Goal: Transaction & Acquisition: Book appointment/travel/reservation

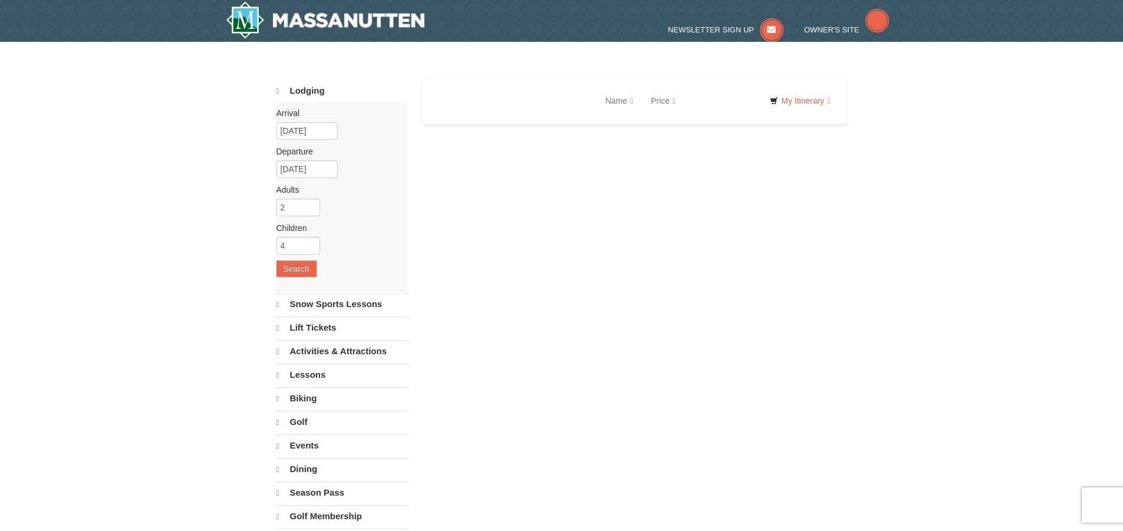
select select "9"
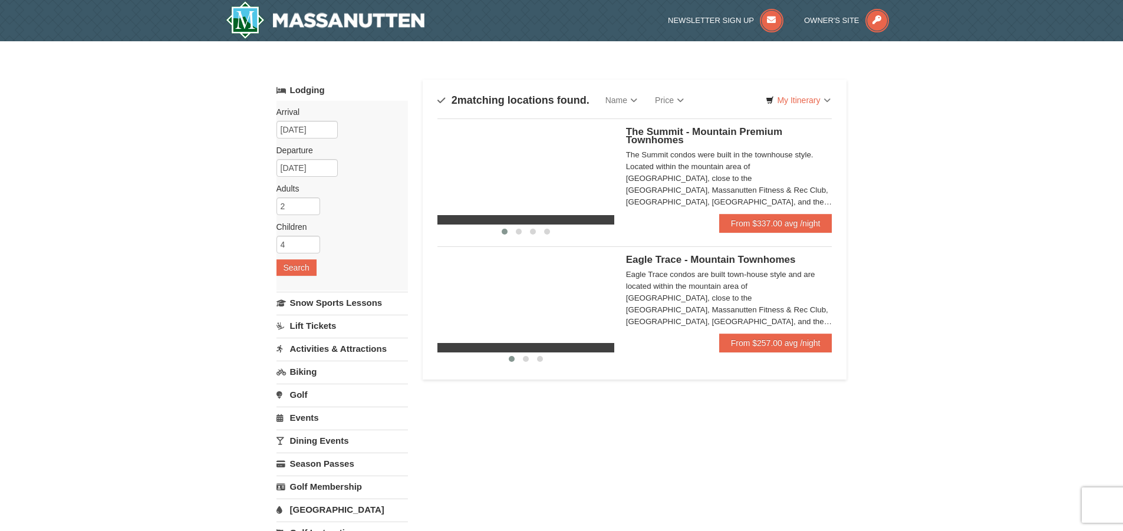
select select "9"
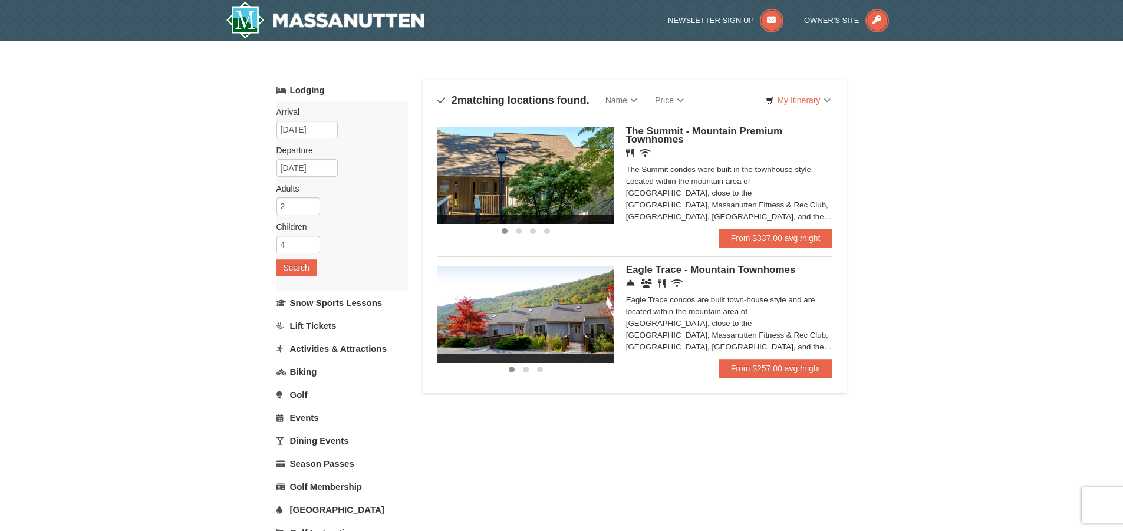
click at [704, 318] on div "Eagle Trace condos are built town-house style and are located within the mounta…" at bounding box center [729, 323] width 206 height 59
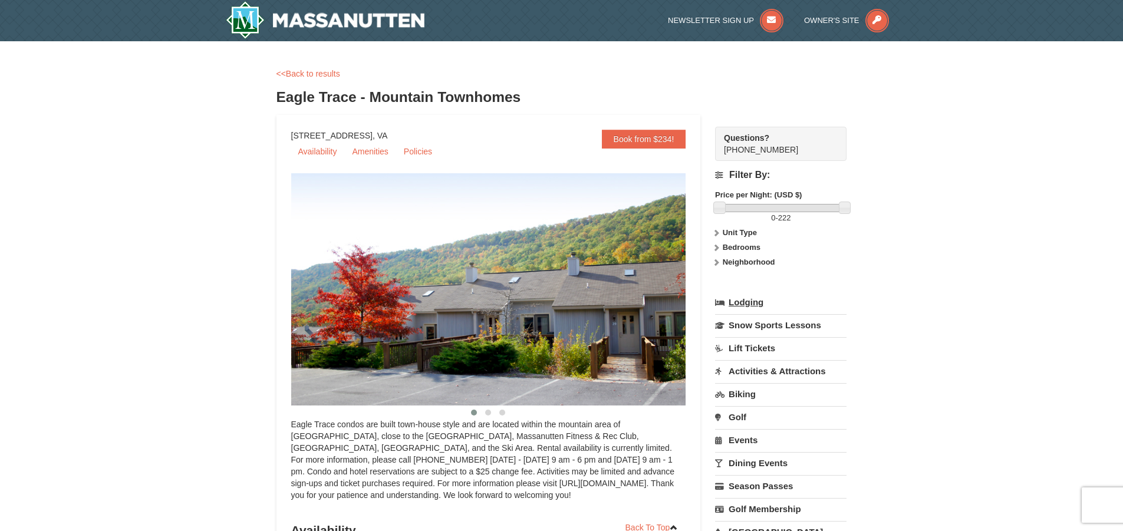
select select "9"
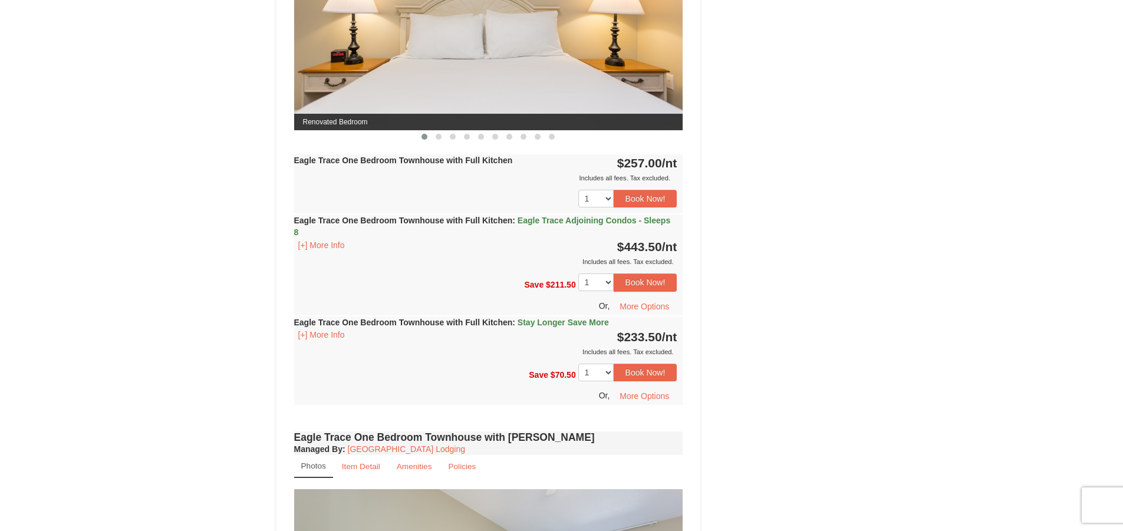
scroll to position [531, 0]
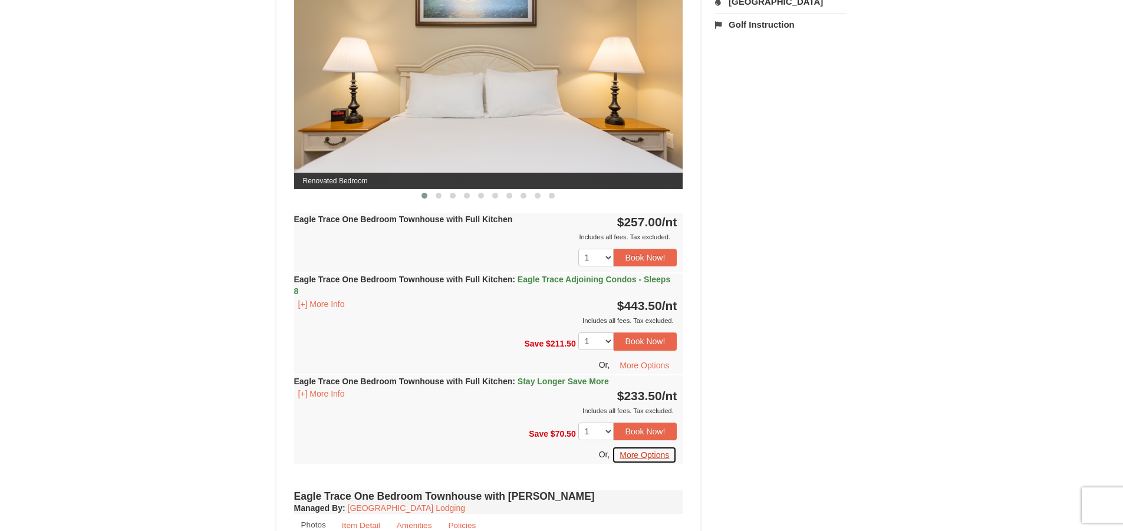
click at [649, 458] on button "More Options" at bounding box center [644, 455] width 65 height 18
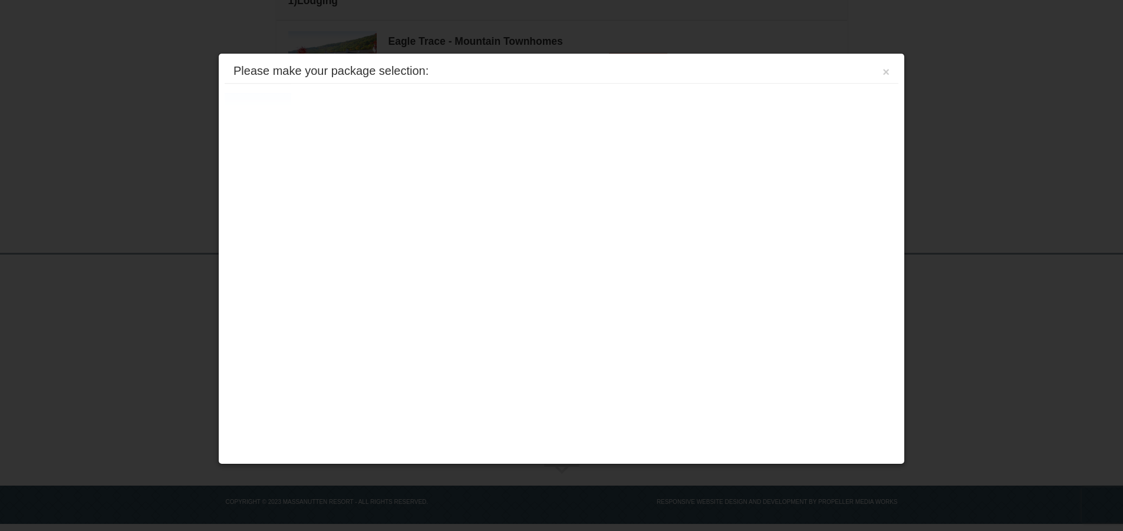
scroll to position [360, 0]
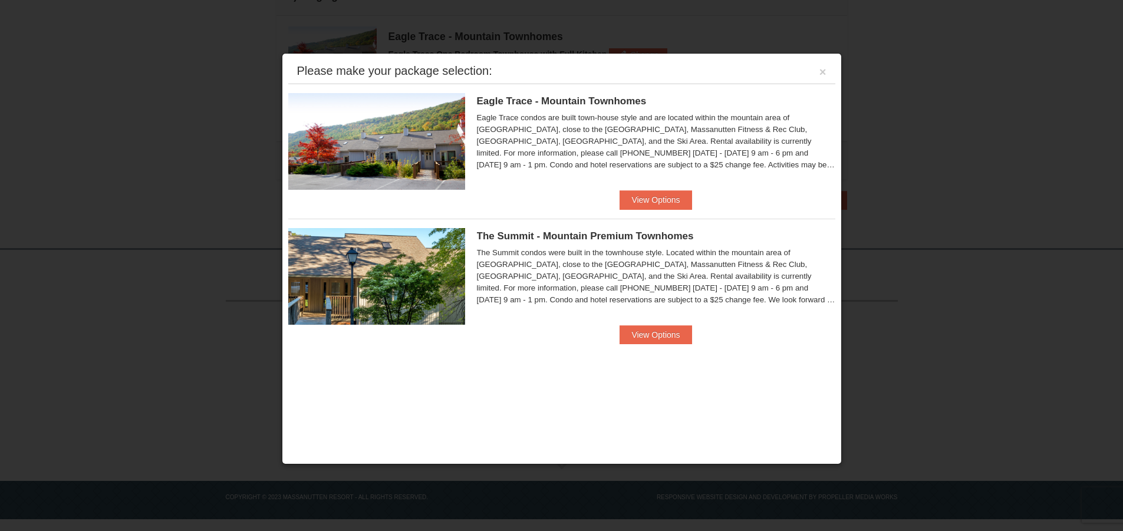
click at [624, 137] on div "Eagle Trace condos are built town-house style and are located within the mounta…" at bounding box center [656, 141] width 359 height 59
click at [823, 70] on button "×" at bounding box center [823, 72] width 7 height 12
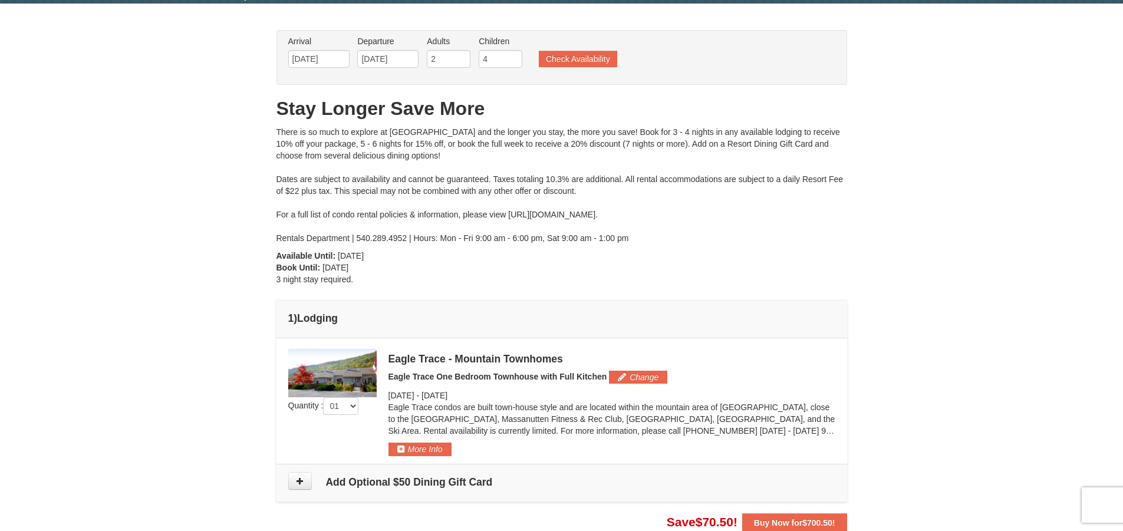
scroll to position [0, 0]
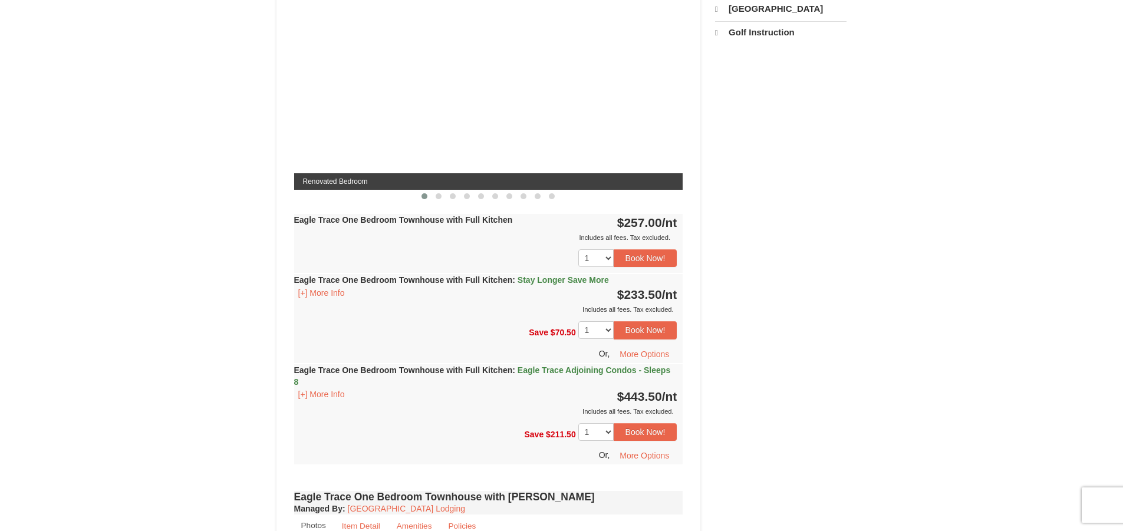
select select "9"
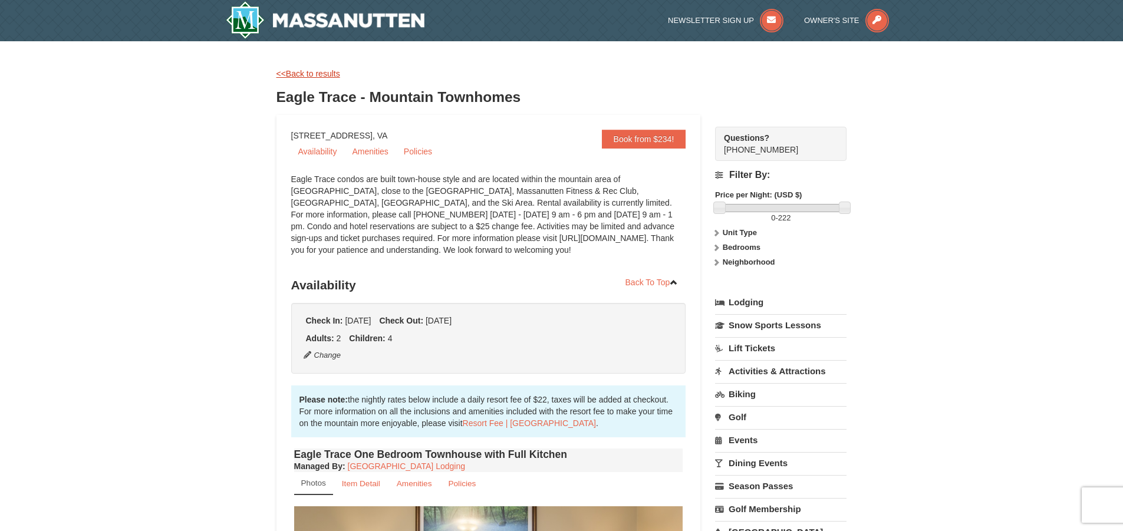
click at [323, 74] on link "<<Back to results" at bounding box center [309, 73] width 64 height 9
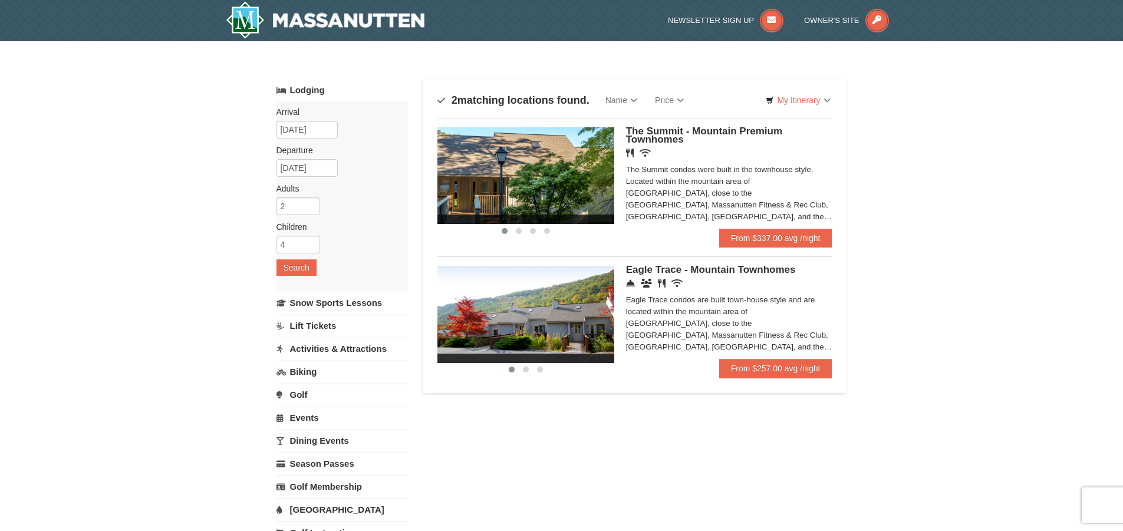
click at [661, 152] on div "Restaurant Wireless Internet (free)" at bounding box center [729, 153] width 206 height 12
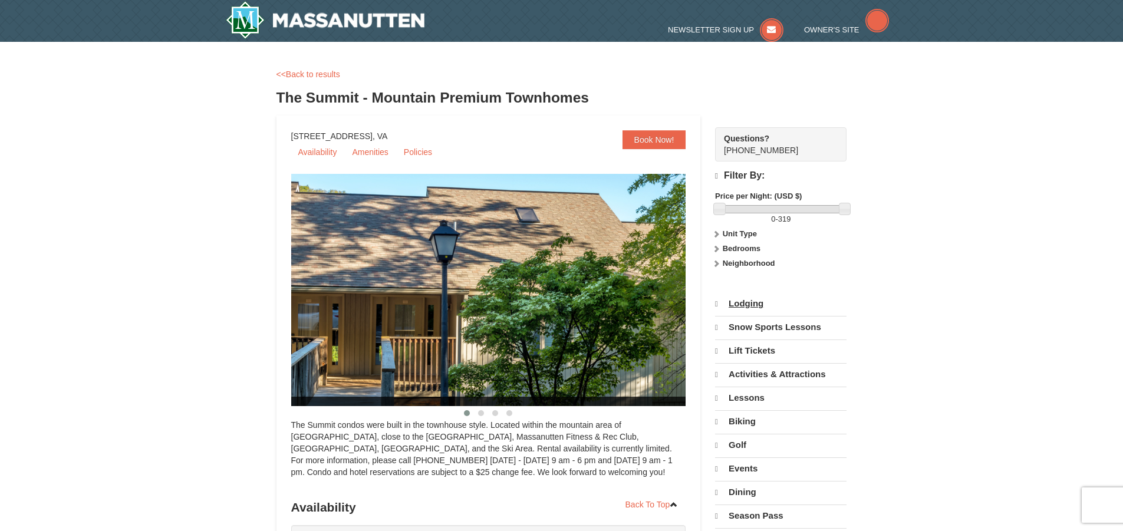
select select "9"
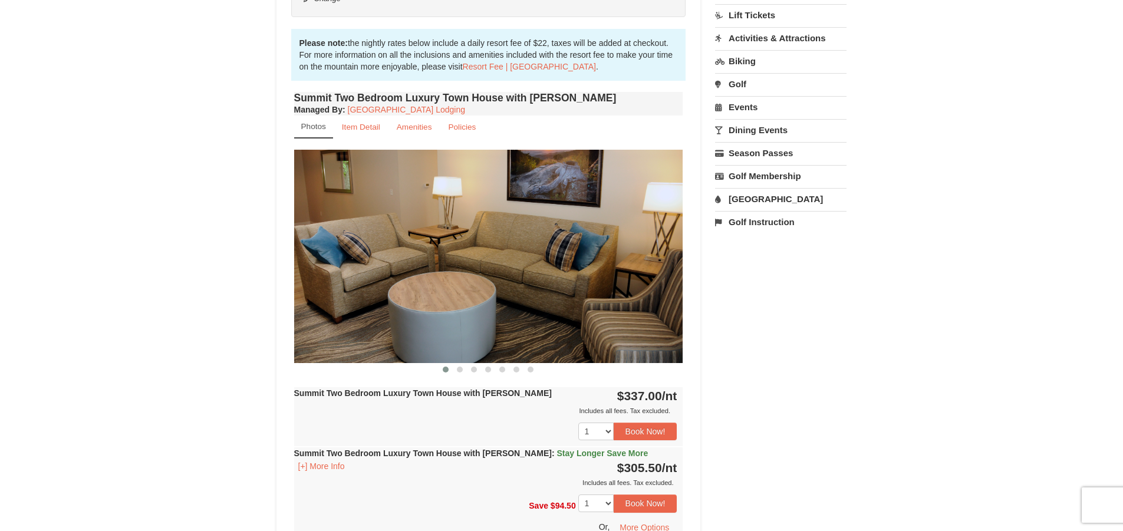
scroll to position [354, 0]
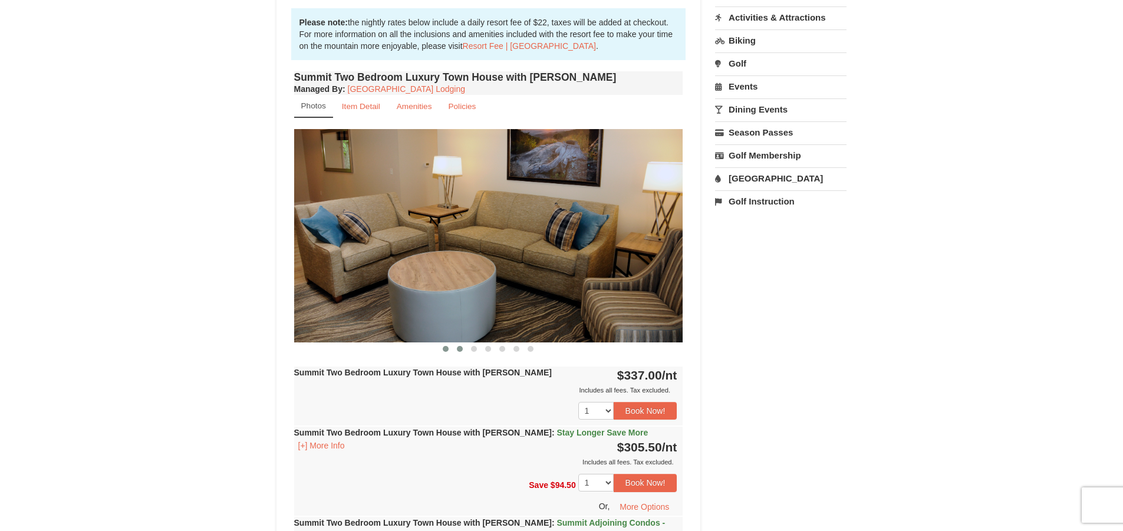
click at [458, 351] on span at bounding box center [460, 349] width 6 height 6
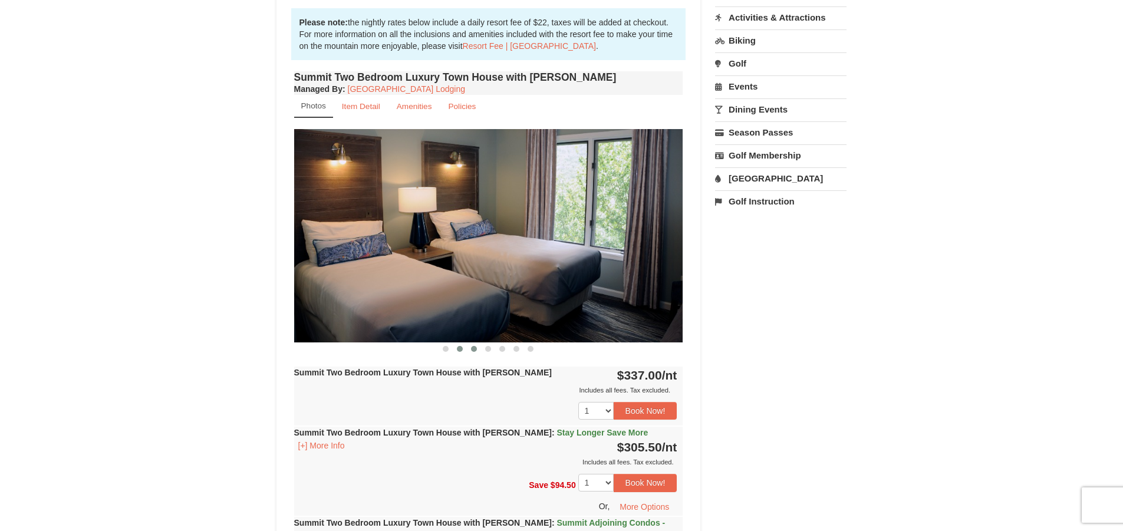
click at [476, 350] on span at bounding box center [474, 349] width 6 height 6
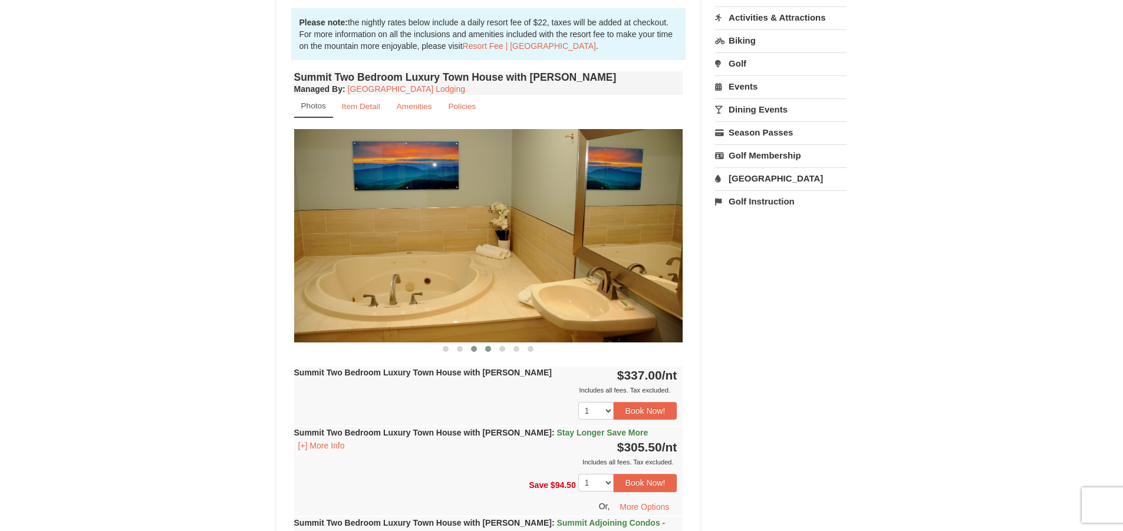
click at [489, 348] on span at bounding box center [488, 349] width 6 height 6
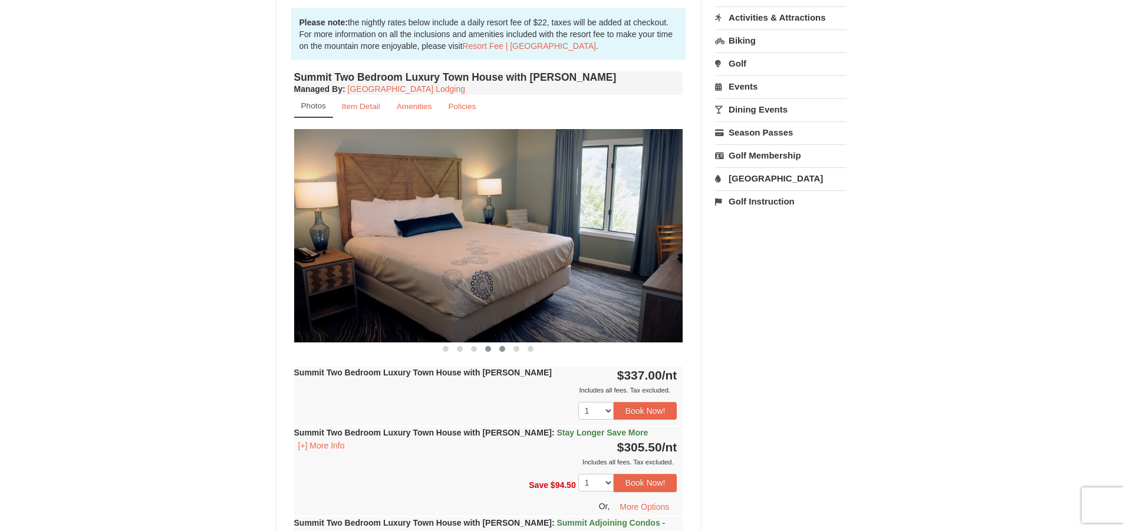
click at [502, 347] on span at bounding box center [503, 349] width 6 height 6
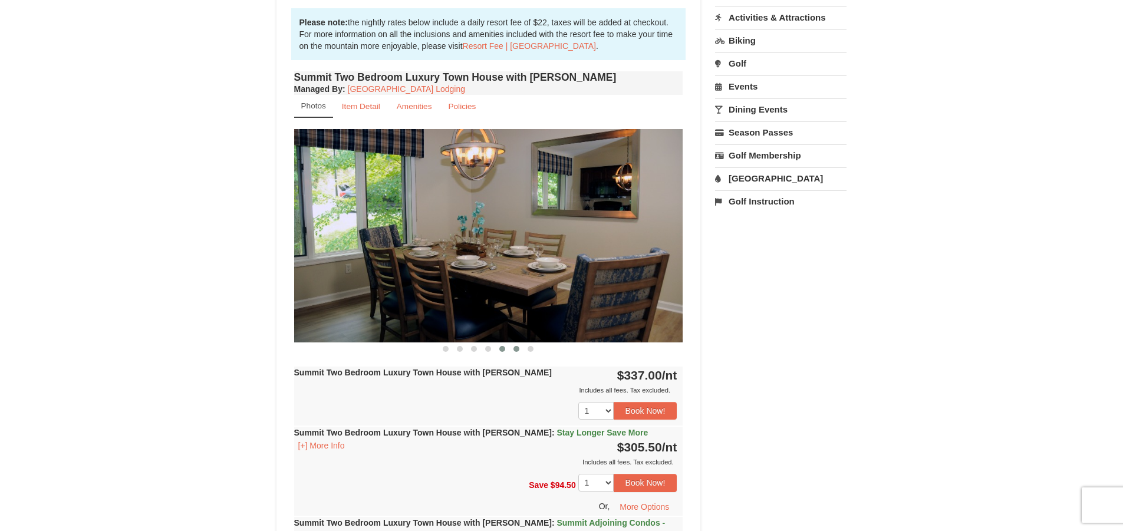
click at [517, 350] on span at bounding box center [517, 349] width 6 height 6
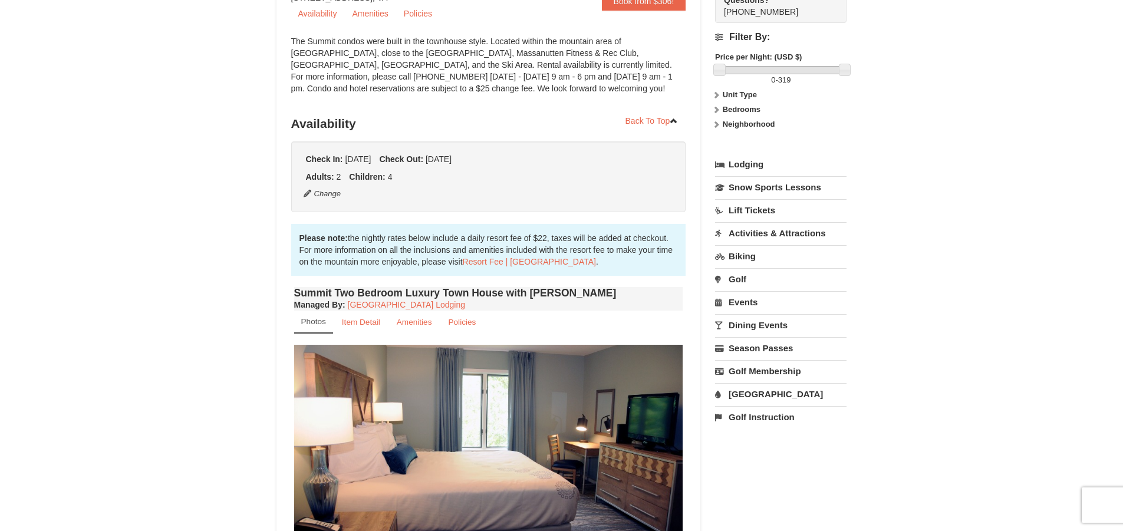
scroll to position [0, 0]
